Goal: Contribute content

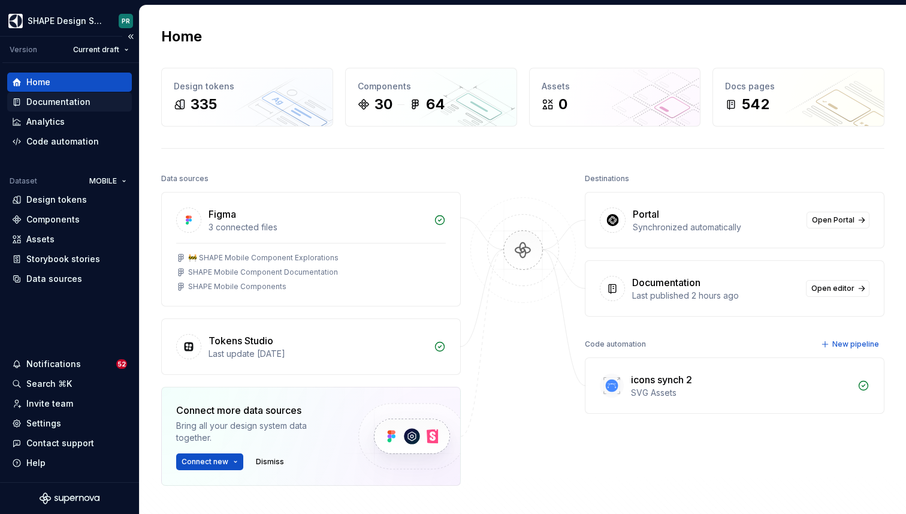
click at [70, 103] on div "Documentation" at bounding box center [58, 102] width 64 height 12
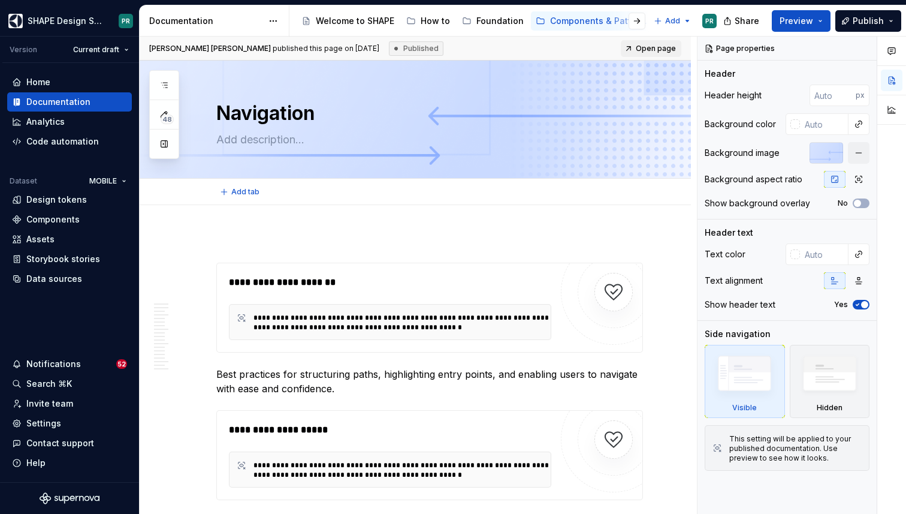
type textarea "*"
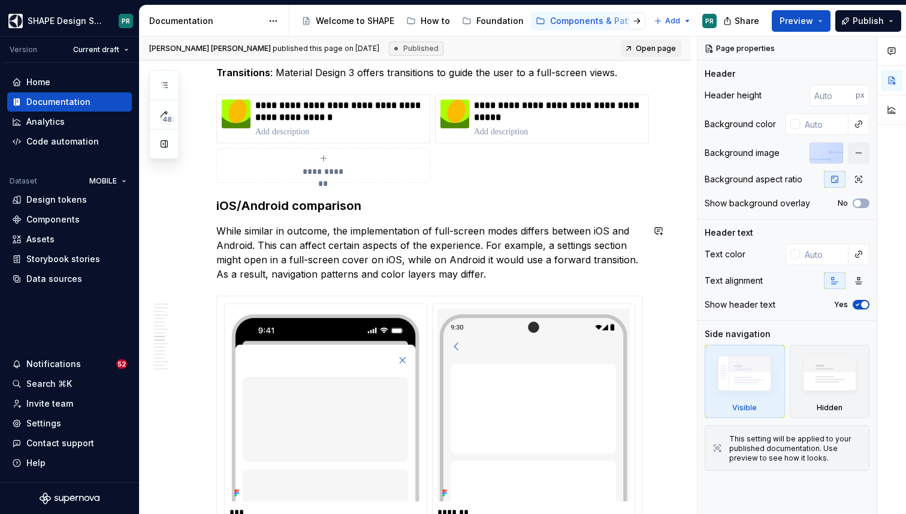
scroll to position [4706, 0]
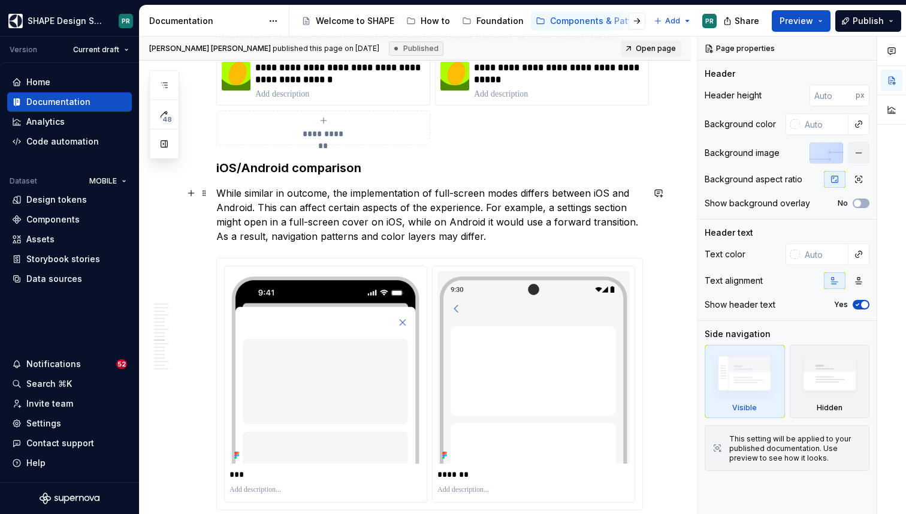
click at [350, 224] on p "While similar in outcome, the implementation of full-screen modes differs betwe…" at bounding box center [429, 215] width 427 height 58
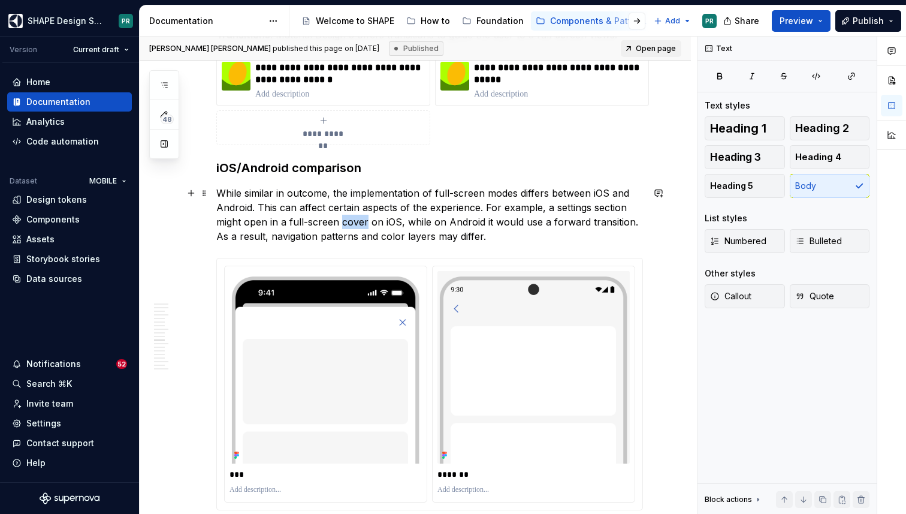
click at [350, 224] on p "While similar in outcome, the implementation of full-screen modes differs betwe…" at bounding box center [429, 215] width 427 height 58
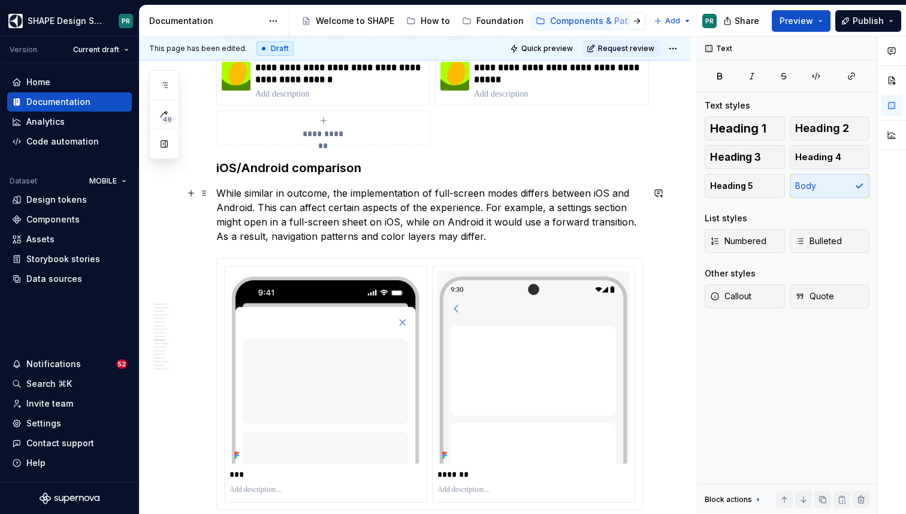
click at [325, 221] on p "While similar in outcome, the implementation of full-screen modes differs betwe…" at bounding box center [429, 215] width 427 height 58
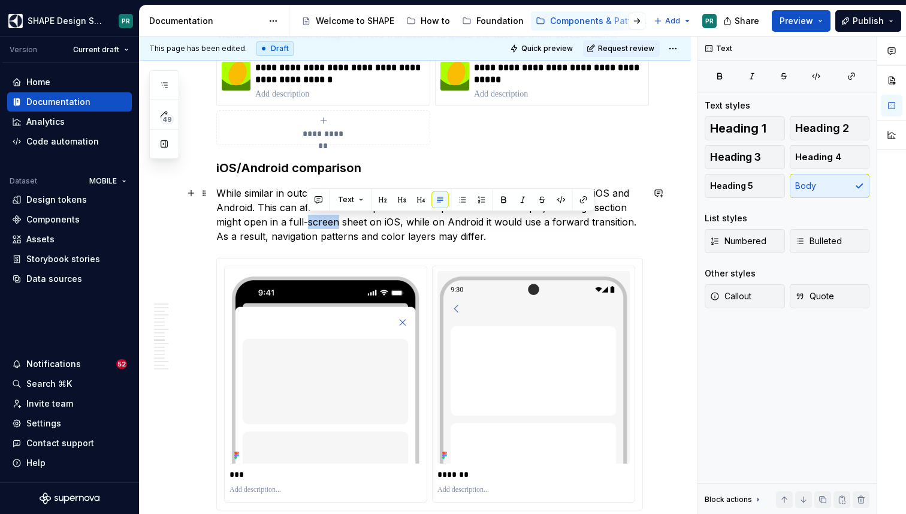
click at [325, 221] on p "While similar in outcome, the implementation of full-screen modes differs betwe…" at bounding box center [429, 215] width 427 height 58
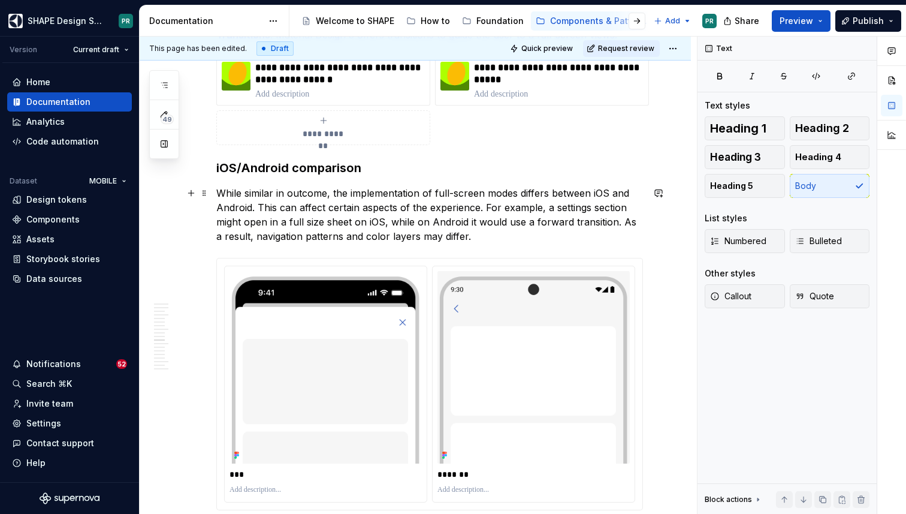
click at [411, 224] on p "While similar in outcome, the implementation of full-screen modes differs betwe…" at bounding box center [429, 215] width 427 height 58
click at [873, 21] on span "Publish" at bounding box center [868, 21] width 31 height 12
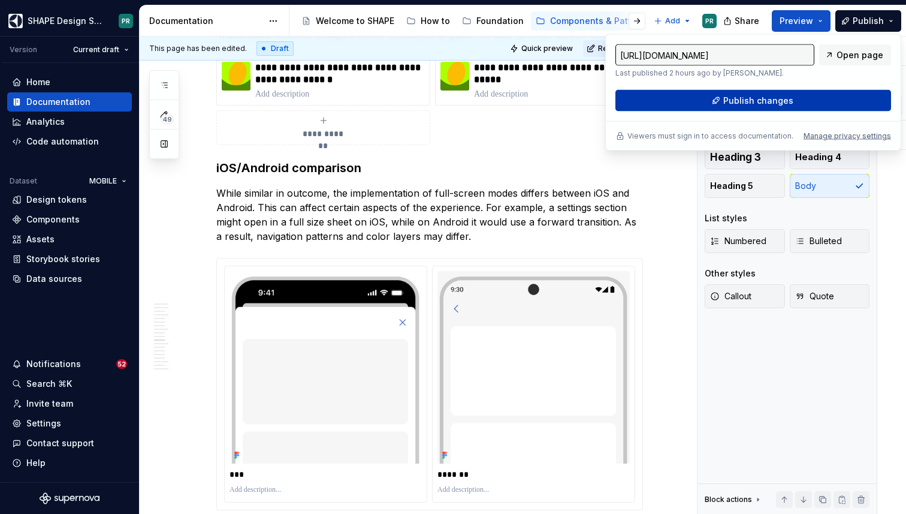
click at [771, 102] on span "Publish changes" at bounding box center [758, 101] width 70 height 12
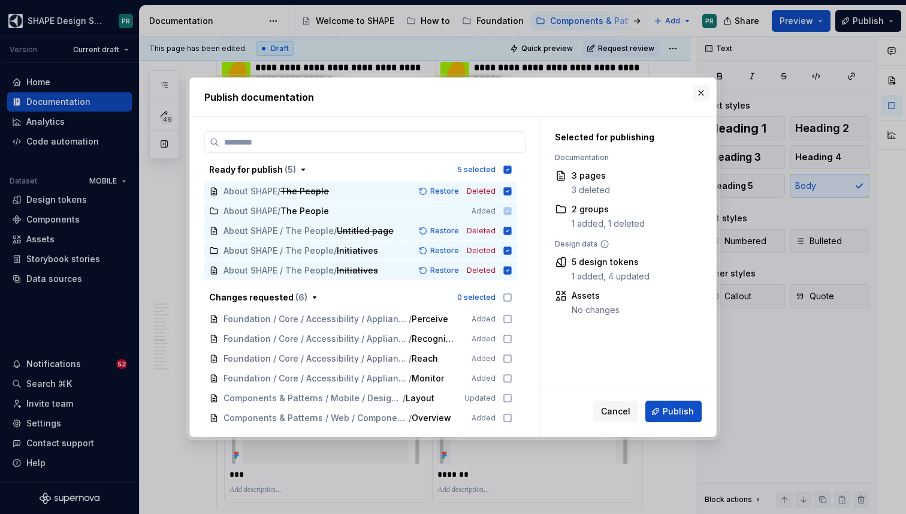
click at [700, 95] on button "button" at bounding box center [701, 92] width 17 height 17
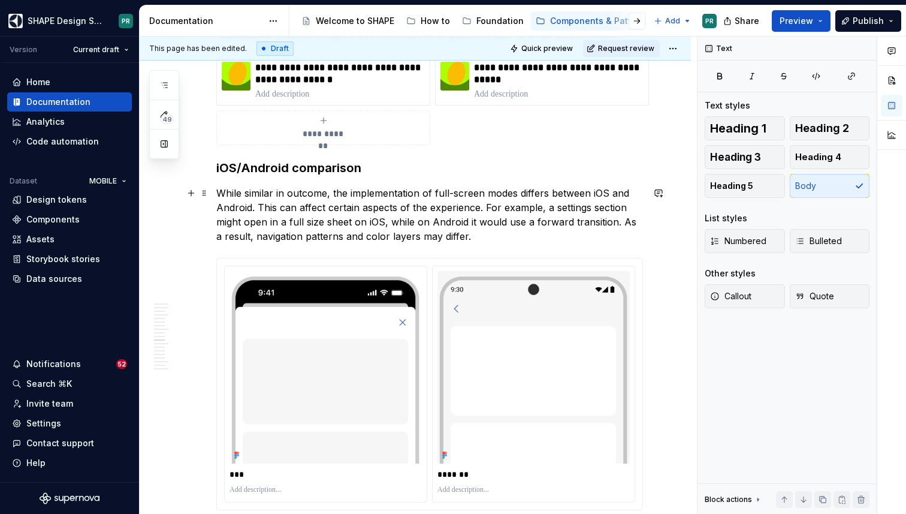
click at [315, 222] on p "While similar in outcome, the implementation of full-screen modes differs betwe…" at bounding box center [429, 215] width 427 height 58
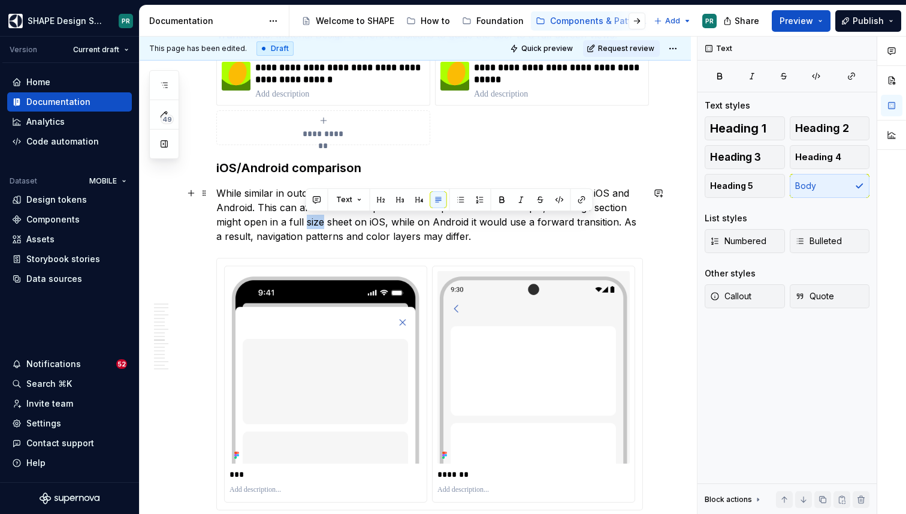
click at [315, 222] on p "While similar in outcome, the implementation of full-screen modes differs betwe…" at bounding box center [429, 215] width 427 height 58
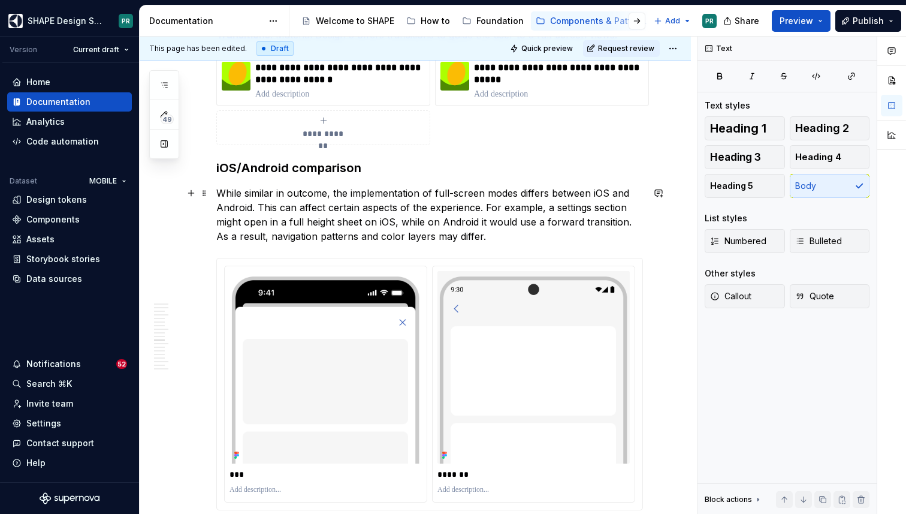
click at [396, 216] on p "While similar in outcome, the implementation of full-screen modes differs betwe…" at bounding box center [429, 215] width 427 height 58
click at [866, 23] on span "Publish" at bounding box center [868, 21] width 31 height 12
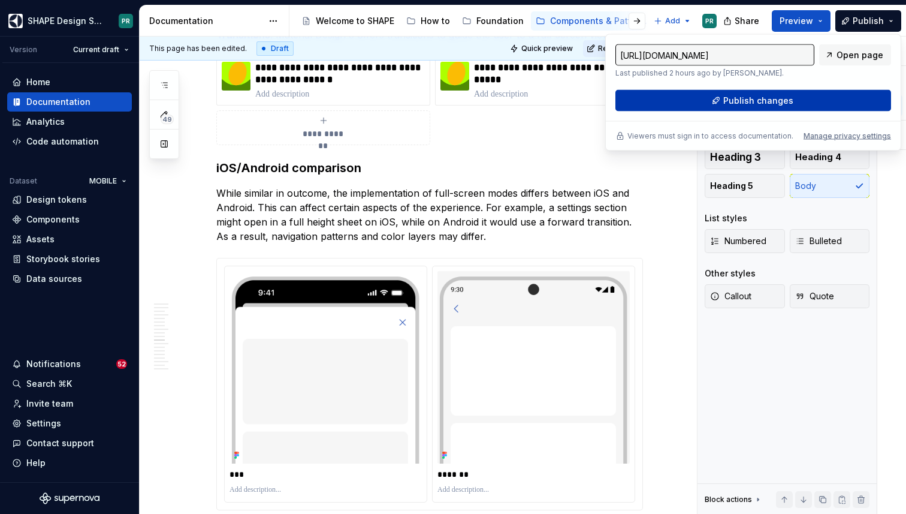
click at [761, 100] on span "Publish changes" at bounding box center [758, 101] width 70 height 12
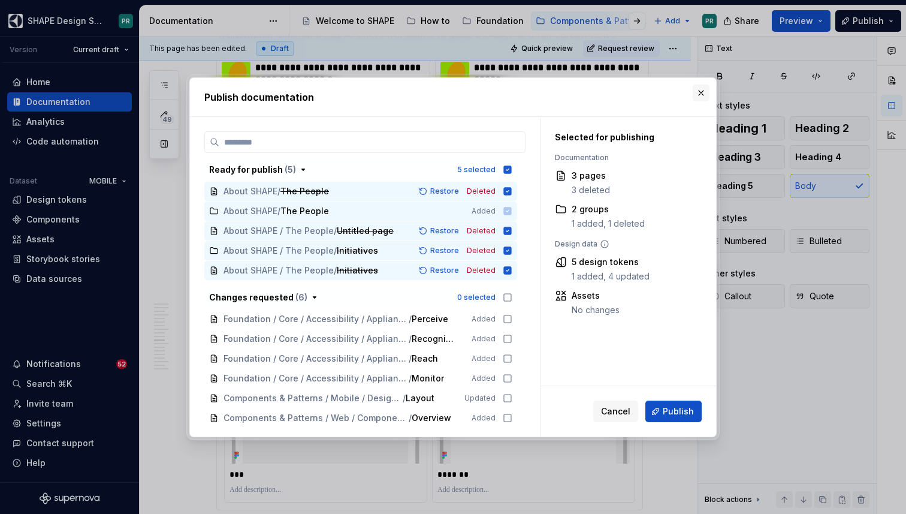
click at [707, 90] on button "button" at bounding box center [701, 92] width 17 height 17
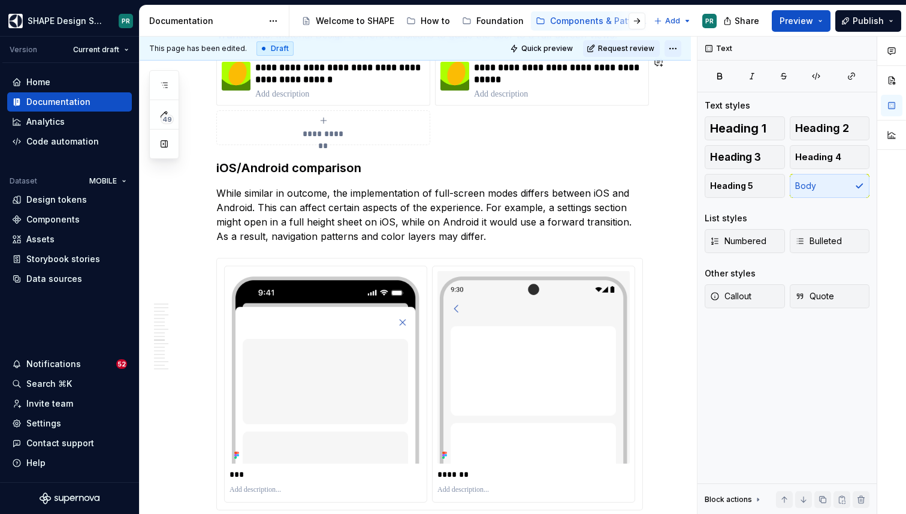
click at [682, 50] on html "SHAPE Design System PR Version Current draft Home Documentation Analytics Code …" at bounding box center [453, 257] width 906 height 514
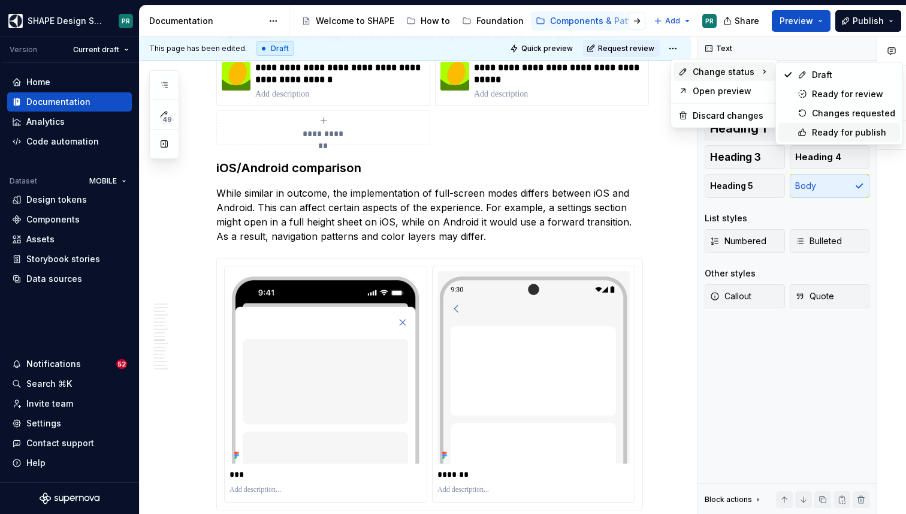
click at [876, 130] on div "Ready for publish" at bounding box center [853, 132] width 83 height 12
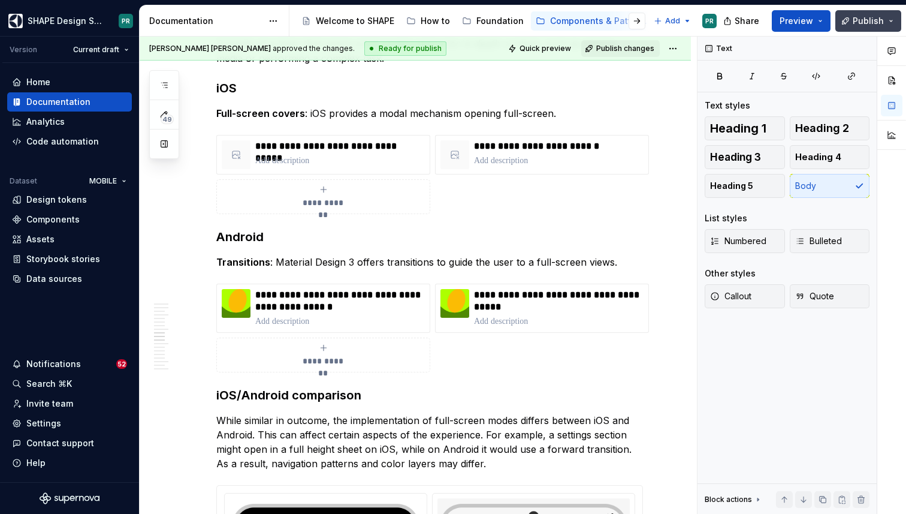
click at [878, 20] on span "Publish" at bounding box center [868, 21] width 31 height 12
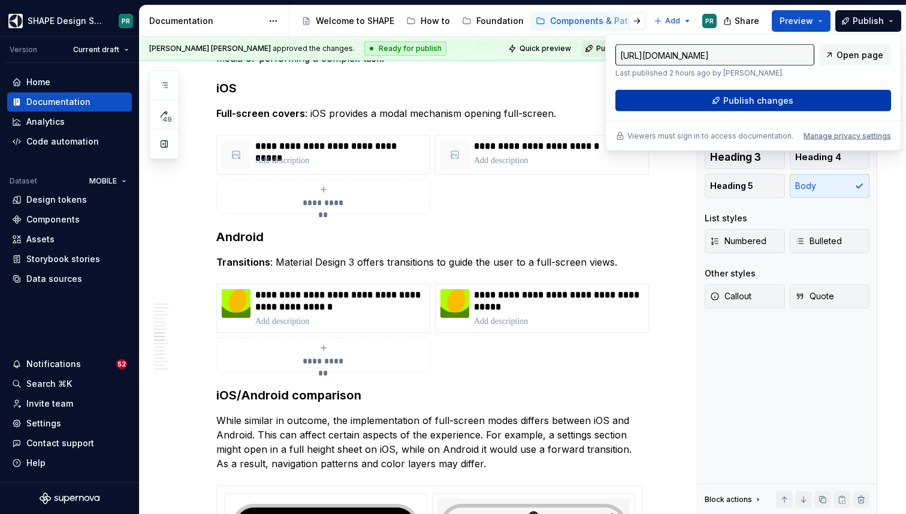
click at [762, 96] on span "Publish changes" at bounding box center [758, 101] width 70 height 12
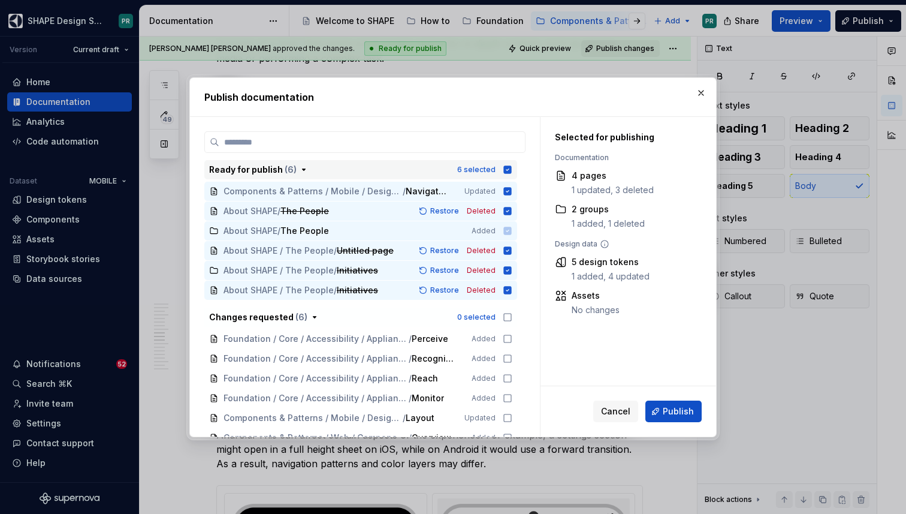
click at [512, 169] on icon "button" at bounding box center [508, 170] width 10 height 10
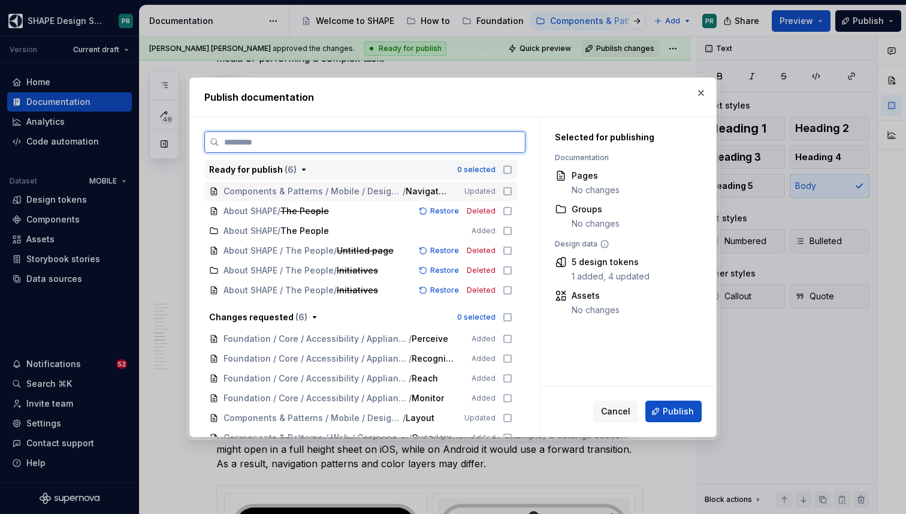
click at [512, 189] on icon at bounding box center [508, 191] width 10 height 10
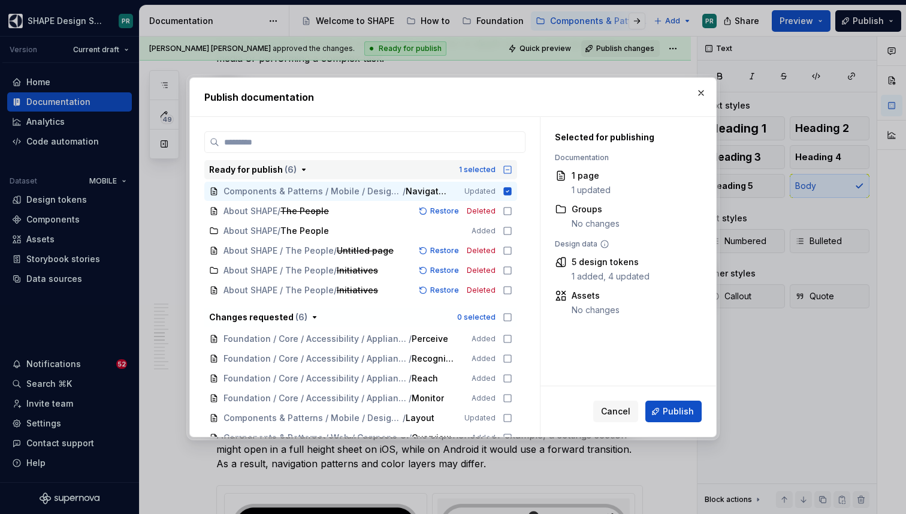
click at [667, 398] on div "Cancel Publish" at bounding box center [629, 411] width 176 height 50
click at [666, 402] on button "Publish" at bounding box center [673, 411] width 56 height 22
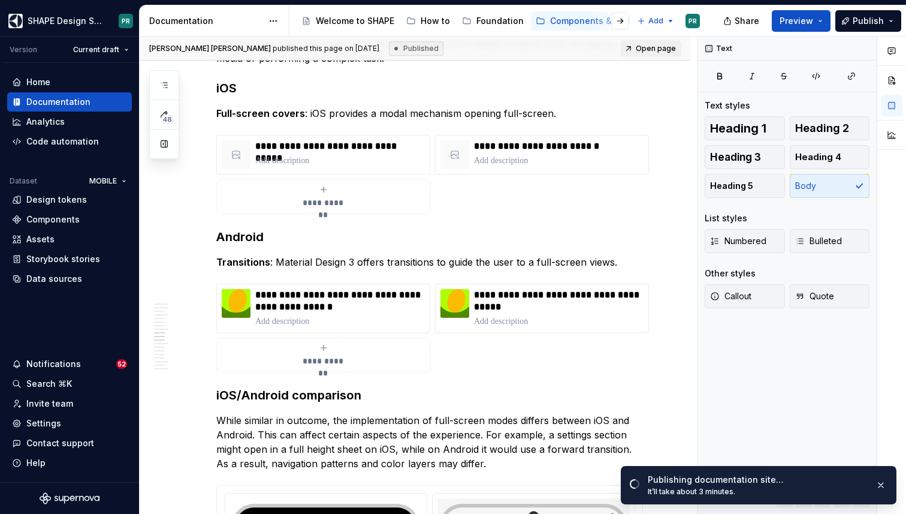
type textarea "*"
